Goal: Transaction & Acquisition: Purchase product/service

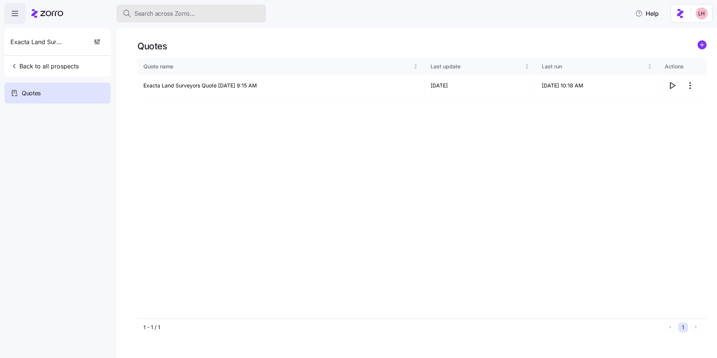
click at [182, 15] on span "Search across Zorro..." at bounding box center [164, 13] width 60 height 9
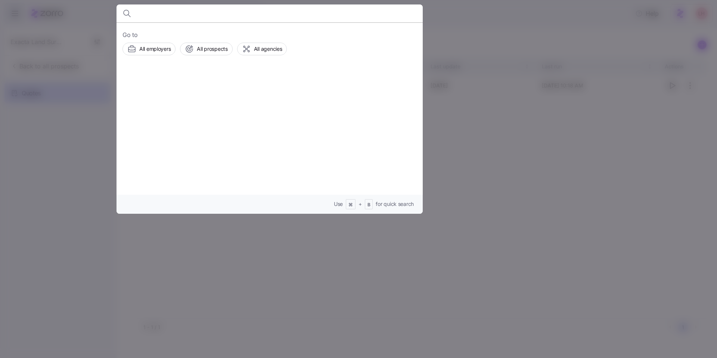
click at [84, 146] on div at bounding box center [358, 179] width 717 height 358
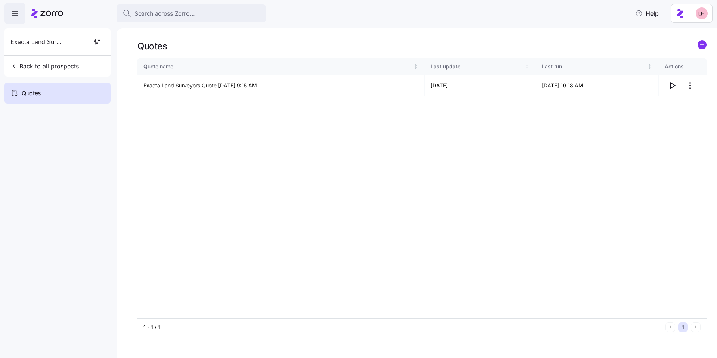
click at [6, 17] on span "button" at bounding box center [15, 13] width 20 height 20
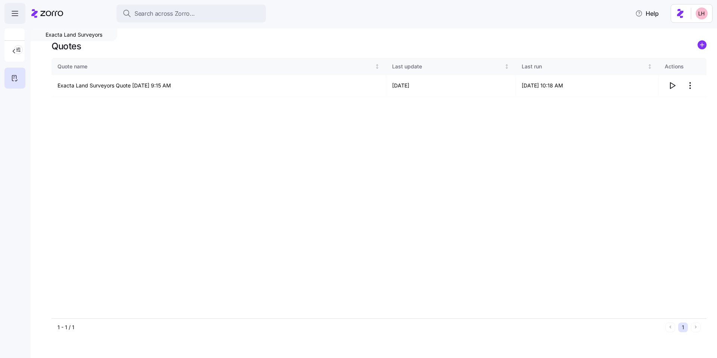
click at [11, 18] on span "button" at bounding box center [15, 13] width 20 height 20
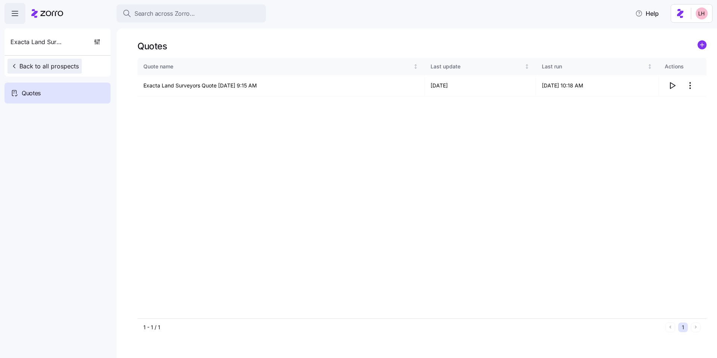
click at [42, 68] on span "Back to all prospects" at bounding box center [44, 66] width 68 height 9
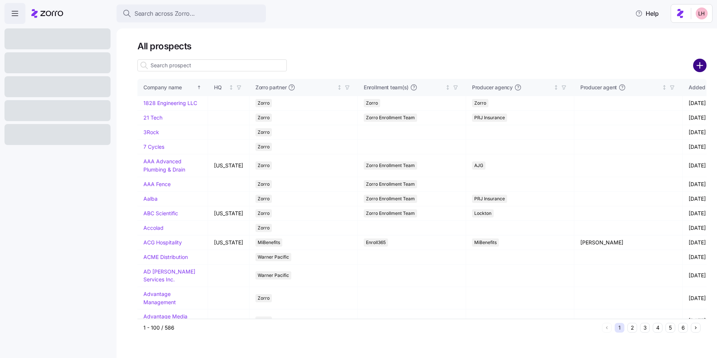
click at [698, 68] on circle "add icon" at bounding box center [700, 65] width 12 height 12
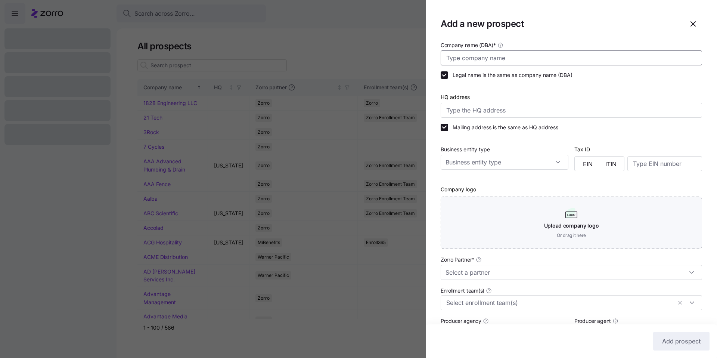
click at [483, 58] on input "Company name (DBA) *" at bounding box center [570, 57] width 261 height 15
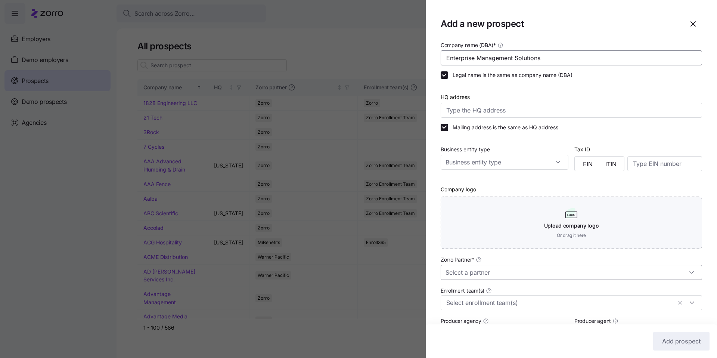
type input "Enterprise Management Solutions"
click at [525, 270] on input "Zorro Partner *" at bounding box center [570, 272] width 261 height 15
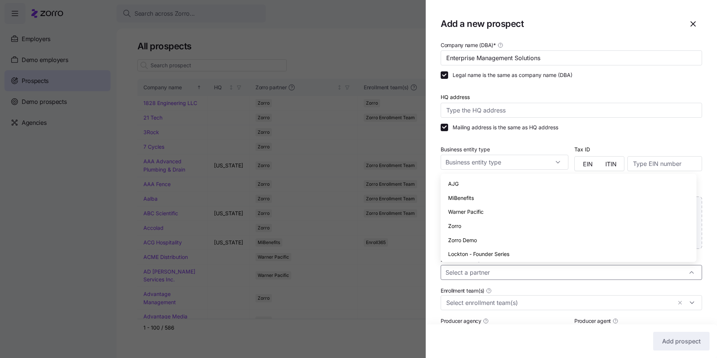
click at [491, 230] on div "Zorro" at bounding box center [568, 226] width 250 height 14
type input "Zorro"
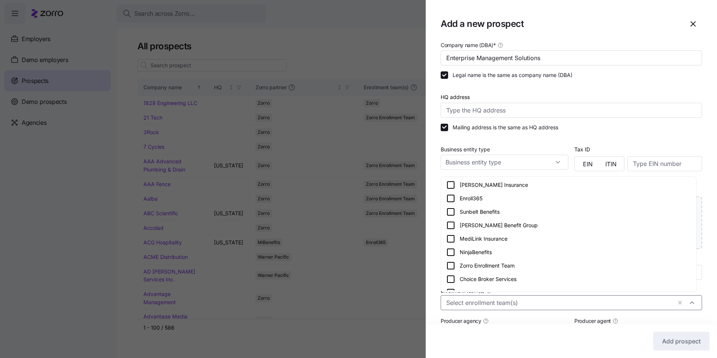
click at [563, 301] on input "Enrollment team(s)" at bounding box center [558, 302] width 225 height 10
click at [453, 268] on icon at bounding box center [450, 265] width 9 height 9
click at [675, 124] on div "Mailing address is the same as HQ address" at bounding box center [570, 127] width 261 height 7
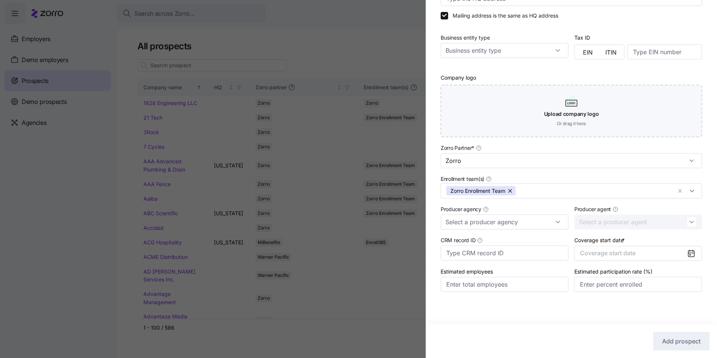
scroll to position [112, 0]
click at [610, 255] on span "Coverage start date" at bounding box center [608, 252] width 56 height 7
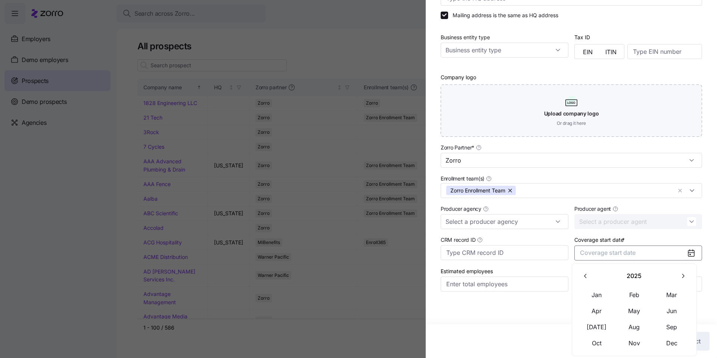
click at [636, 352] on div "2025 Jan Feb Mar Apr May Jun Jul Aug Sep Oct Nov Dec" at bounding box center [633, 309] width 125 height 93
click at [636, 347] on button "Nov" at bounding box center [634, 343] width 37 height 16
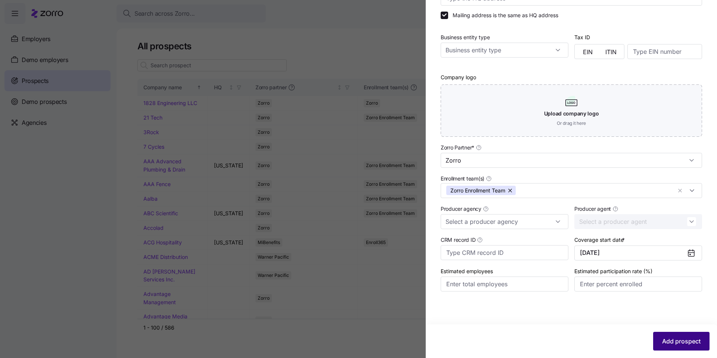
click at [681, 341] on span "Add prospect" at bounding box center [681, 340] width 38 height 9
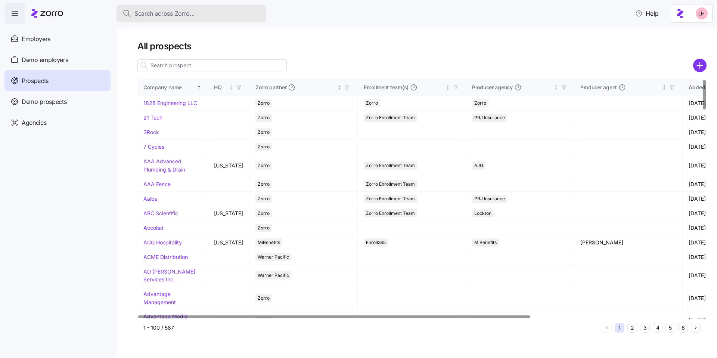
click at [167, 17] on span "Search across Zorro..." at bounding box center [164, 13] width 60 height 9
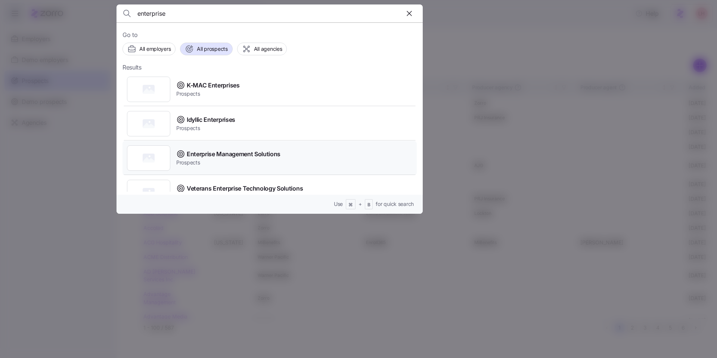
type input "enterprise"
drag, startPoint x: 276, startPoint y: 151, endPoint x: 281, endPoint y: 142, distance: 10.2
click at [276, 151] on span "Enterprise Management Solutions" at bounding box center [234, 153] width 94 height 9
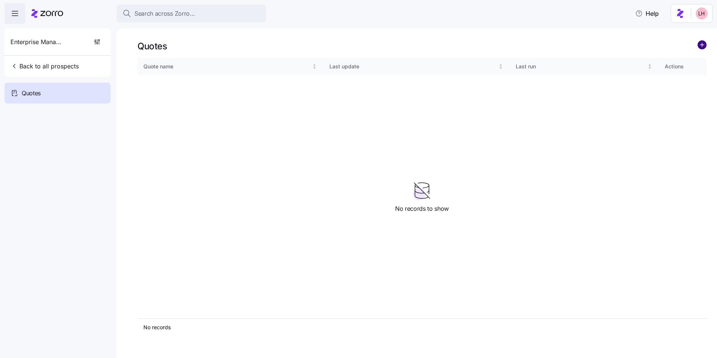
click at [704, 44] on circle "add icon" at bounding box center [702, 45] width 8 height 8
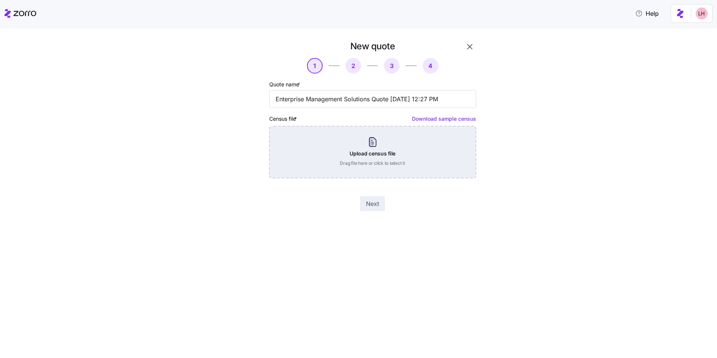
click at [383, 156] on div "Upload census file Drag file here or click to select it" at bounding box center [372, 152] width 207 height 52
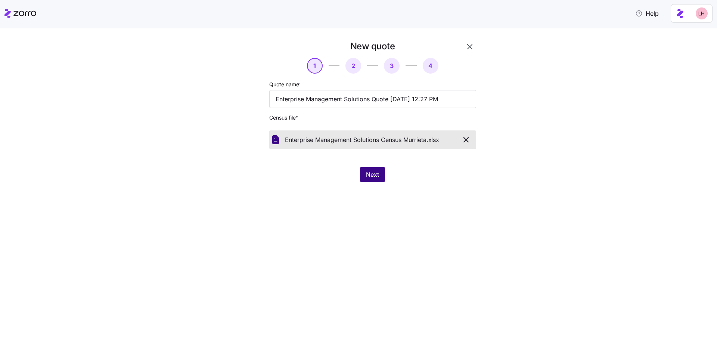
click at [377, 179] on button "Next" at bounding box center [372, 174] width 25 height 15
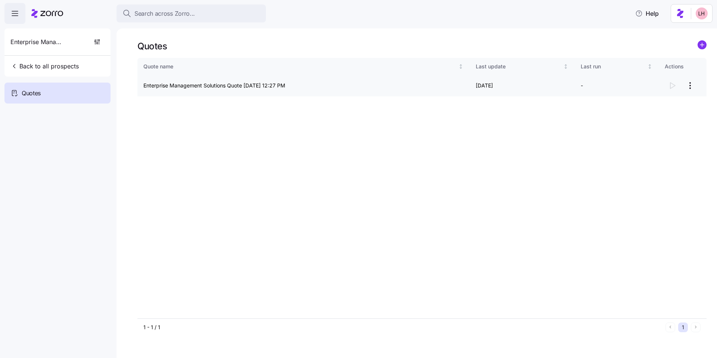
click at [689, 88] on html "Search across Zorro... Help Enterprise Management Solutions Back to all prospec…" at bounding box center [358, 176] width 717 height 353
click at [660, 102] on div "Continue setup" at bounding box center [647, 104] width 37 height 8
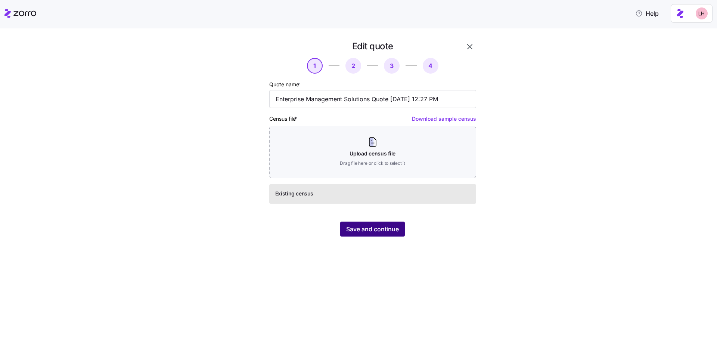
click at [382, 229] on span "Save and continue" at bounding box center [372, 228] width 53 height 9
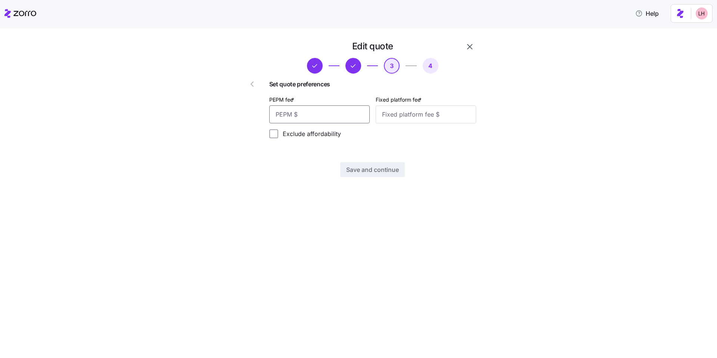
click at [337, 114] on input "PEPM fee *" at bounding box center [319, 114] width 100 height 18
click at [330, 115] on input "PEPM fee *" at bounding box center [319, 114] width 100 height 18
type input "60"
type input "100"
click at [365, 169] on span "Save and continue" at bounding box center [372, 169] width 53 height 9
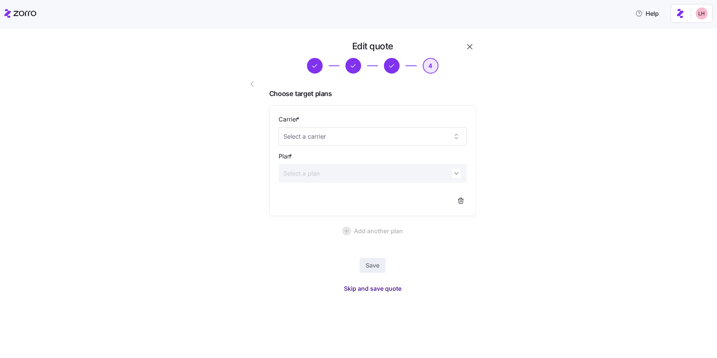
click at [387, 290] on span "Skip and save quote" at bounding box center [372, 288] width 57 height 9
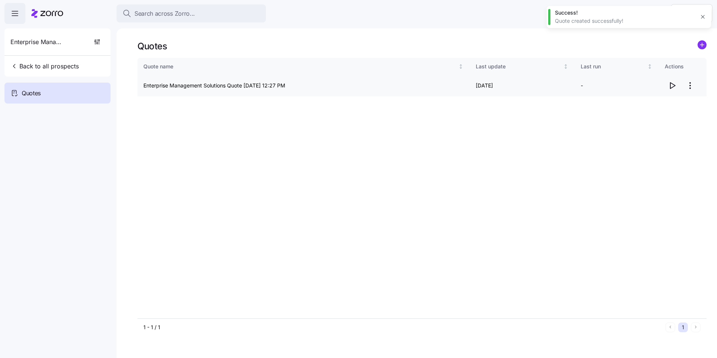
click at [676, 84] on icon "button" at bounding box center [671, 85] width 9 height 9
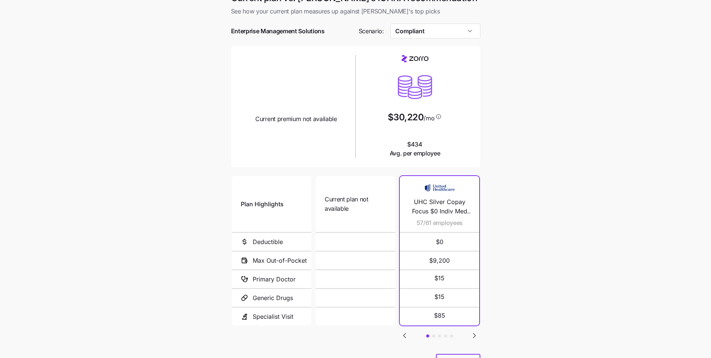
scroll to position [1, 0]
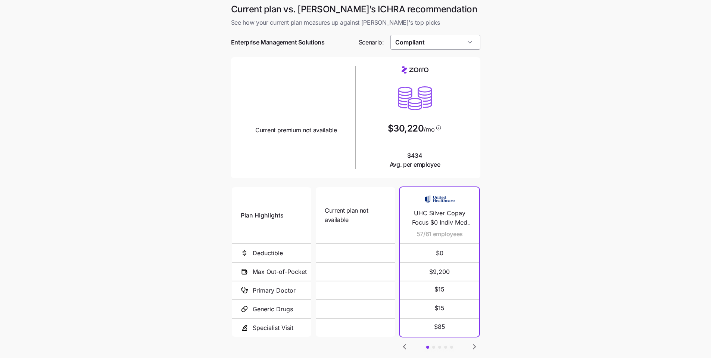
click at [447, 41] on input "Compliant" at bounding box center [435, 42] width 90 height 15
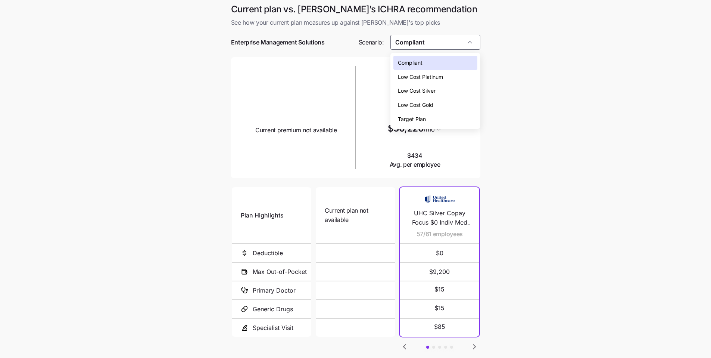
click at [442, 92] on div "Low Cost Silver" at bounding box center [435, 91] width 84 height 14
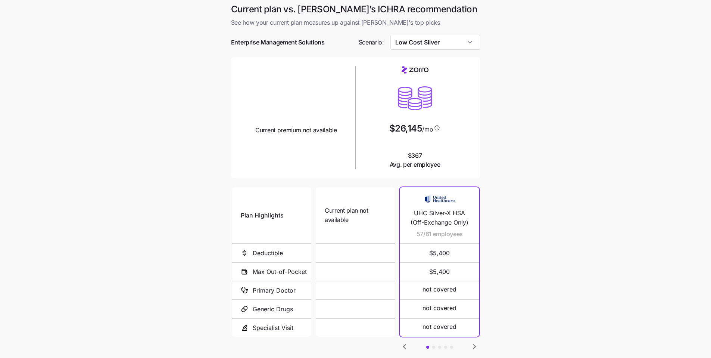
type input "Low Cost Silver"
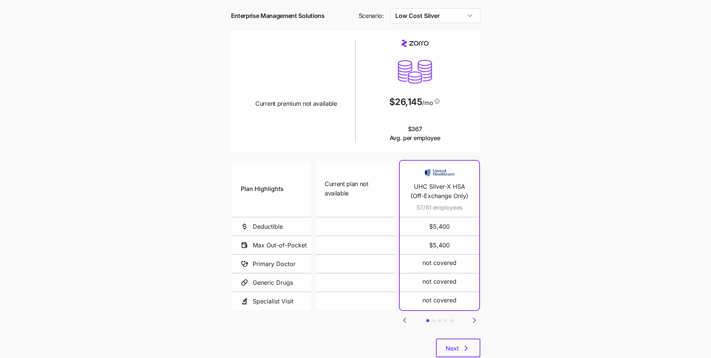
scroll to position [49, 0]
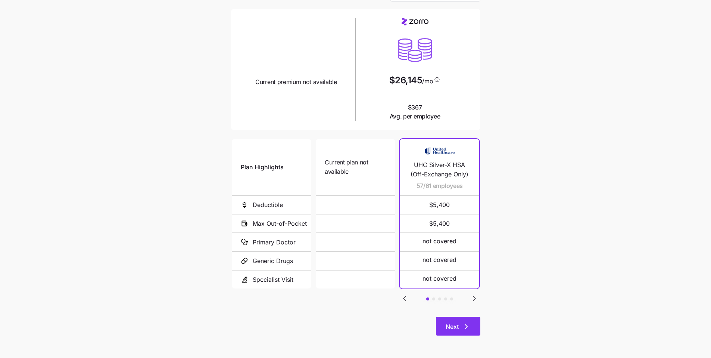
click at [477, 324] on button "Next" at bounding box center [458, 326] width 44 height 19
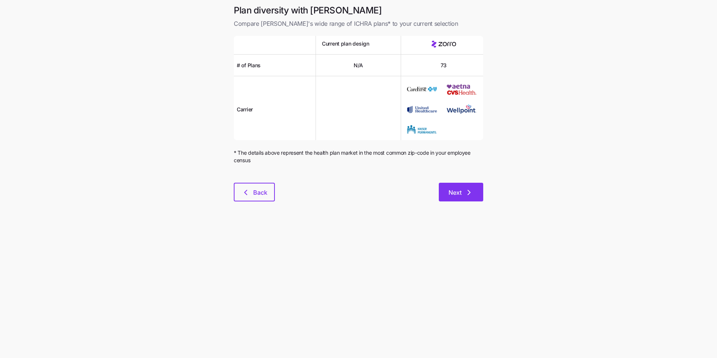
click at [470, 199] on button "Next" at bounding box center [461, 192] width 44 height 19
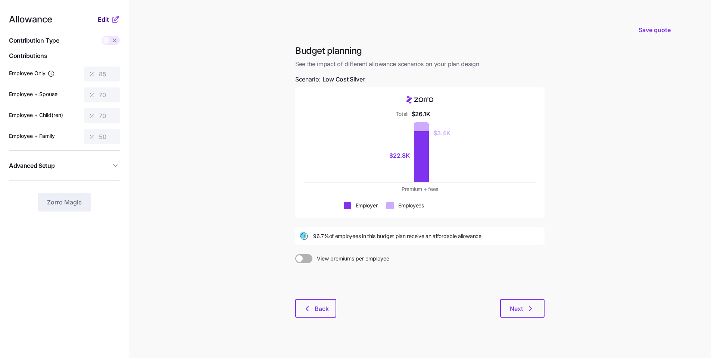
click at [102, 24] on span "Edit" at bounding box center [103, 19] width 11 height 9
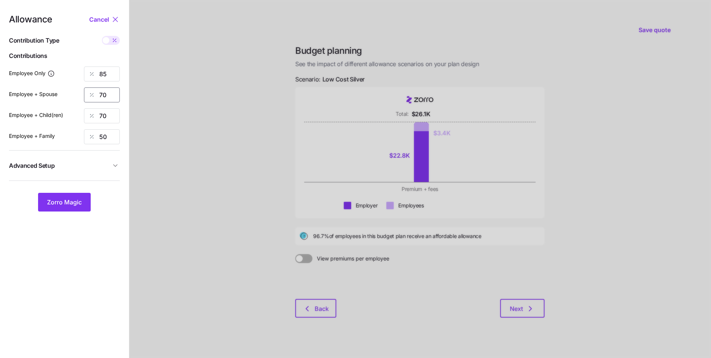
click at [86, 92] on div "70" at bounding box center [102, 94] width 36 height 15
type input "0"
click at [75, 113] on div "Employee + Child(ren) 70" at bounding box center [64, 115] width 111 height 15
type input "0"
drag, startPoint x: 104, startPoint y: 137, endPoint x: 83, endPoint y: 133, distance: 21.2
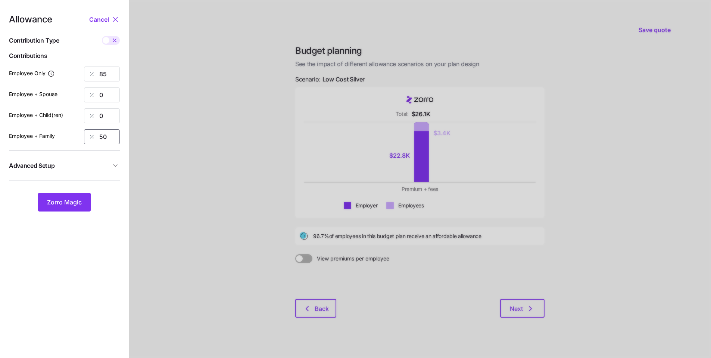
click at [87, 134] on div "50" at bounding box center [102, 136] width 36 height 15
type input "0"
click at [74, 198] on span "Zorro Magic" at bounding box center [64, 201] width 35 height 9
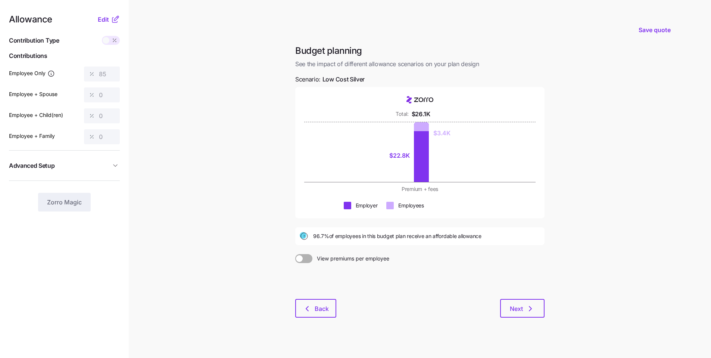
click at [301, 258] on span at bounding box center [299, 258] width 7 height 7
click at [295, 254] on input "View premiums per employee" at bounding box center [295, 254] width 0 height 0
